Goal: Task Accomplishment & Management: Manage account settings

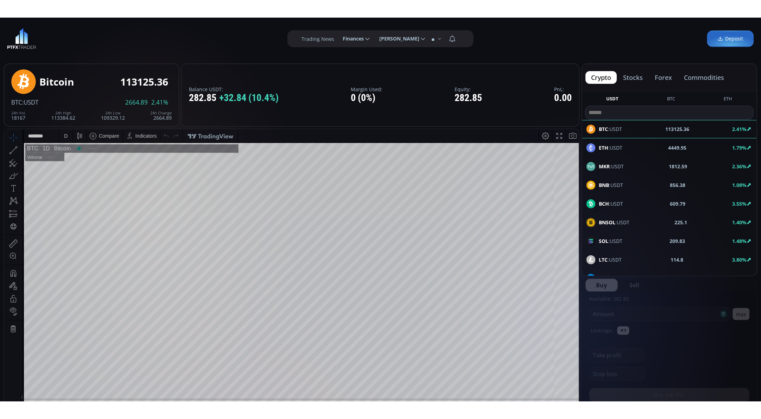
scroll to position [99, 0]
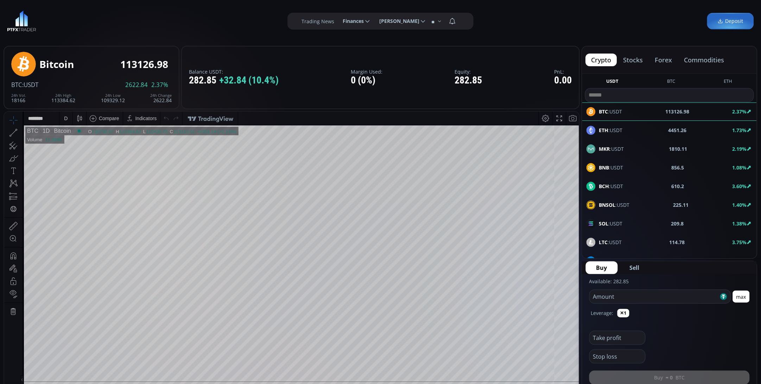
click at [64, 117] on div "D" at bounding box center [66, 118] width 4 height 6
click at [87, 138] on div "1 minute" at bounding box center [83, 143] width 49 height 11
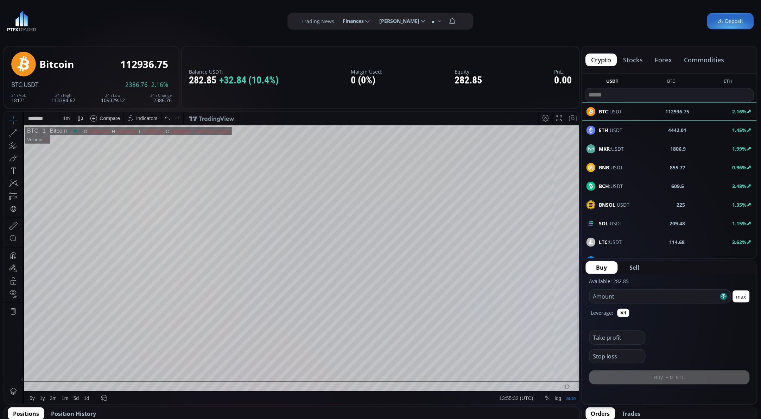
click at [539, 120] on div at bounding box center [545, 117] width 13 height 13
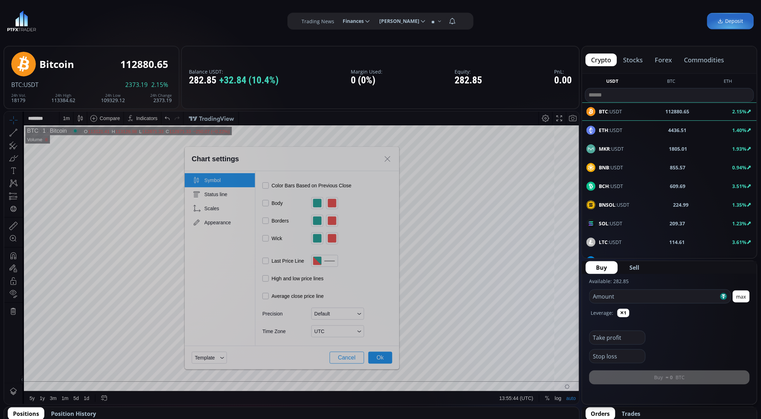
click at [265, 186] on span at bounding box center [266, 185] width 6 height 6
click at [354, 332] on div "UTC" at bounding box center [334, 331] width 44 height 6
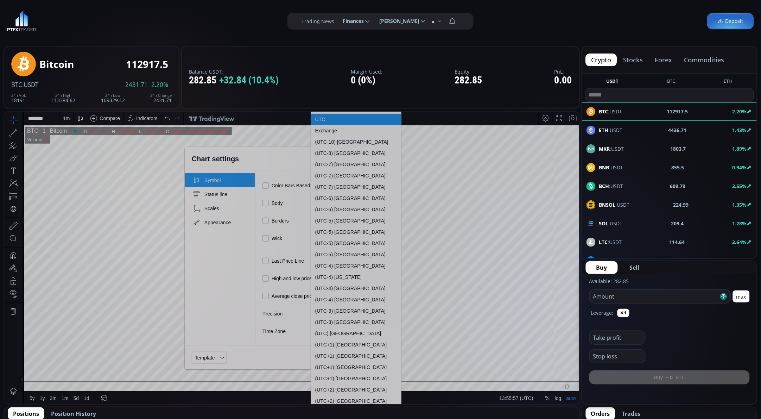
click at [357, 272] on div "(UTC-4) New York" at bounding box center [356, 276] width 90 height 11
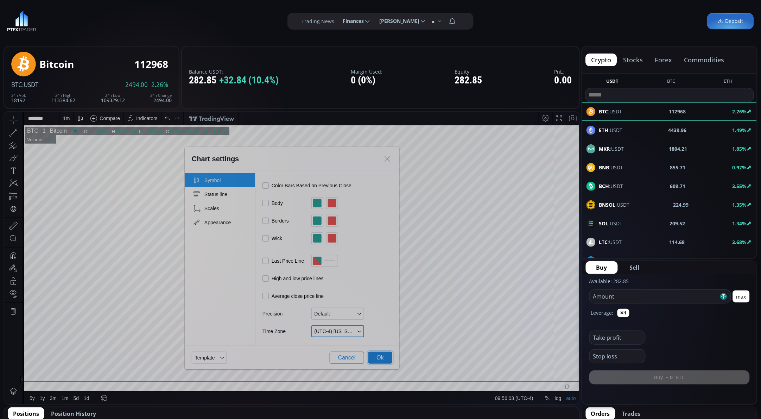
click at [383, 358] on button "Ok" at bounding box center [381, 357] width 24 height 12
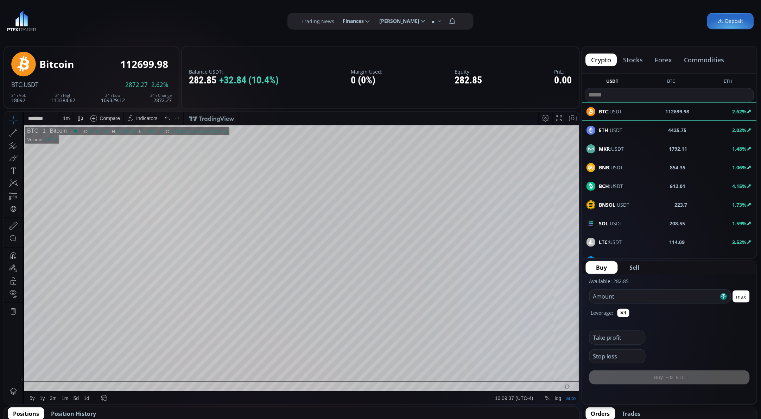
scroll to position [99, 0]
